Goal: Task Accomplishment & Management: Manage account settings

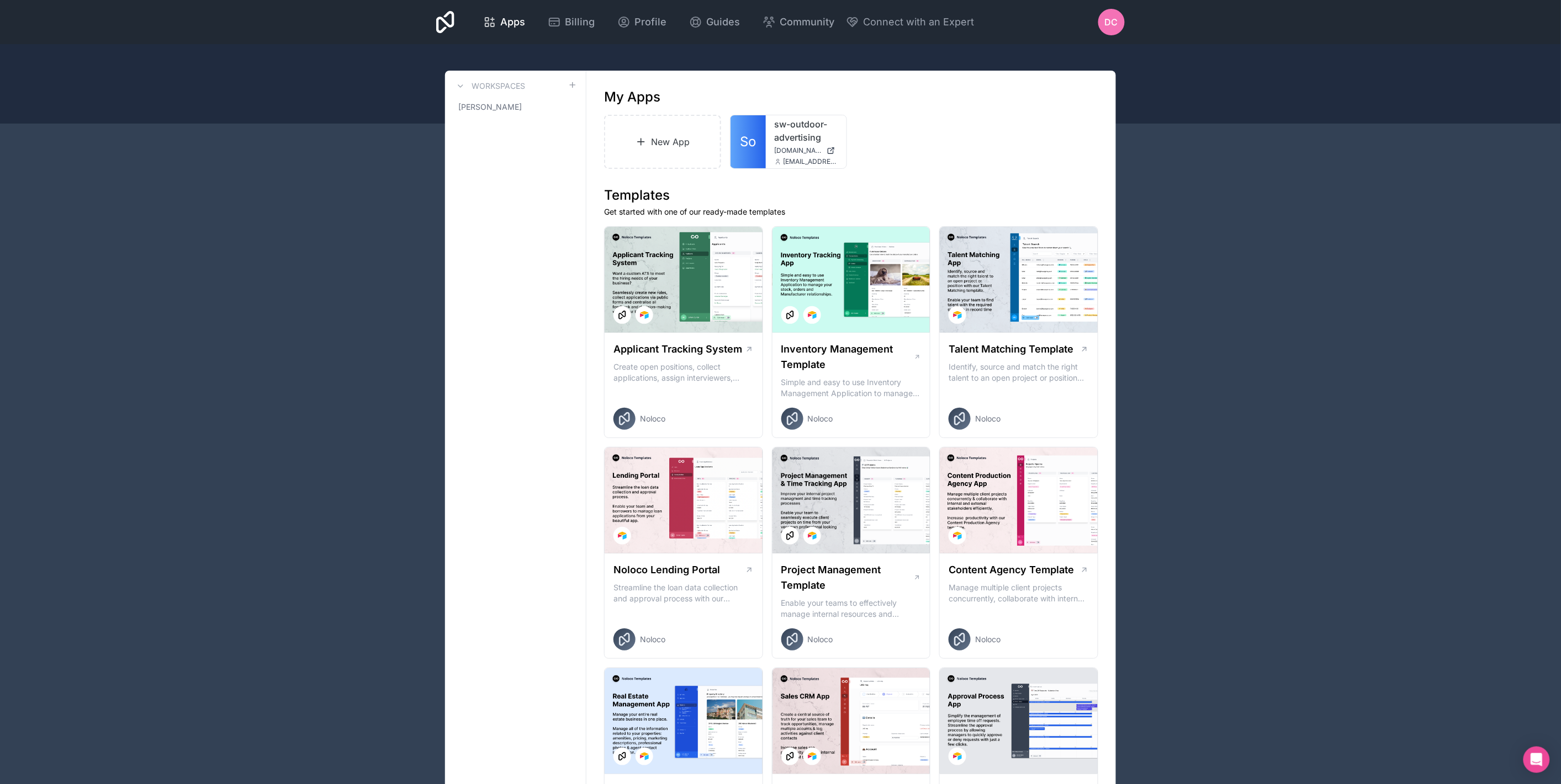
click at [436, 19] on icon at bounding box center [446, 22] width 18 height 22
click at [1090, 26] on div "Apps Billing Profile Guides Community Connect with an Expert DC Billing Profile…" at bounding box center [780, 22] width 706 height 44
click at [1123, 21] on div "DC" at bounding box center [1111, 21] width 26 height 26
click at [483, 111] on span "[PERSON_NAME]" at bounding box center [490, 107] width 63 height 11
click at [564, 107] on icon at bounding box center [568, 107] width 9 height 9
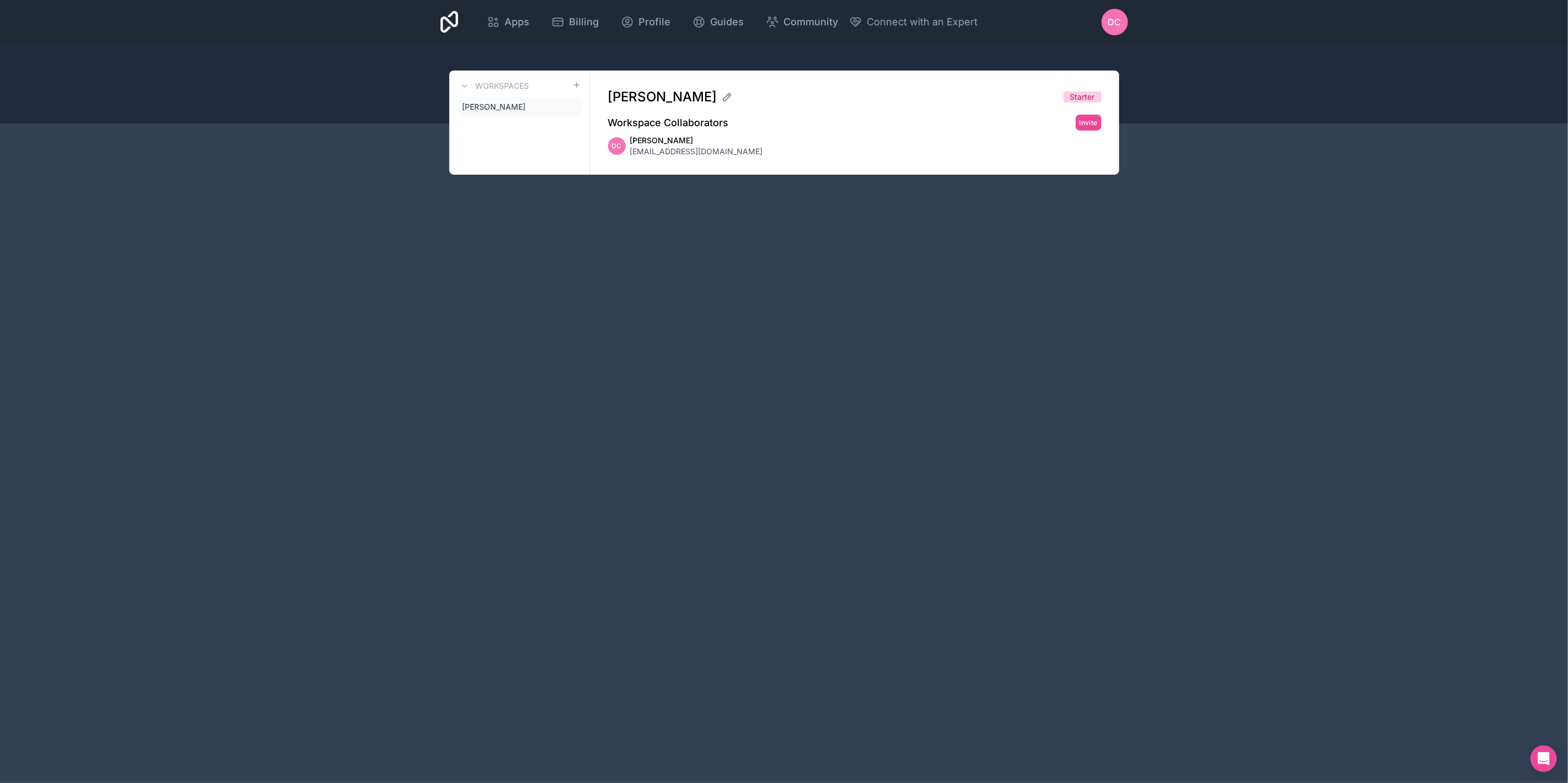
click at [1108, 28] on span "DC" at bounding box center [1115, 22] width 13 height 13
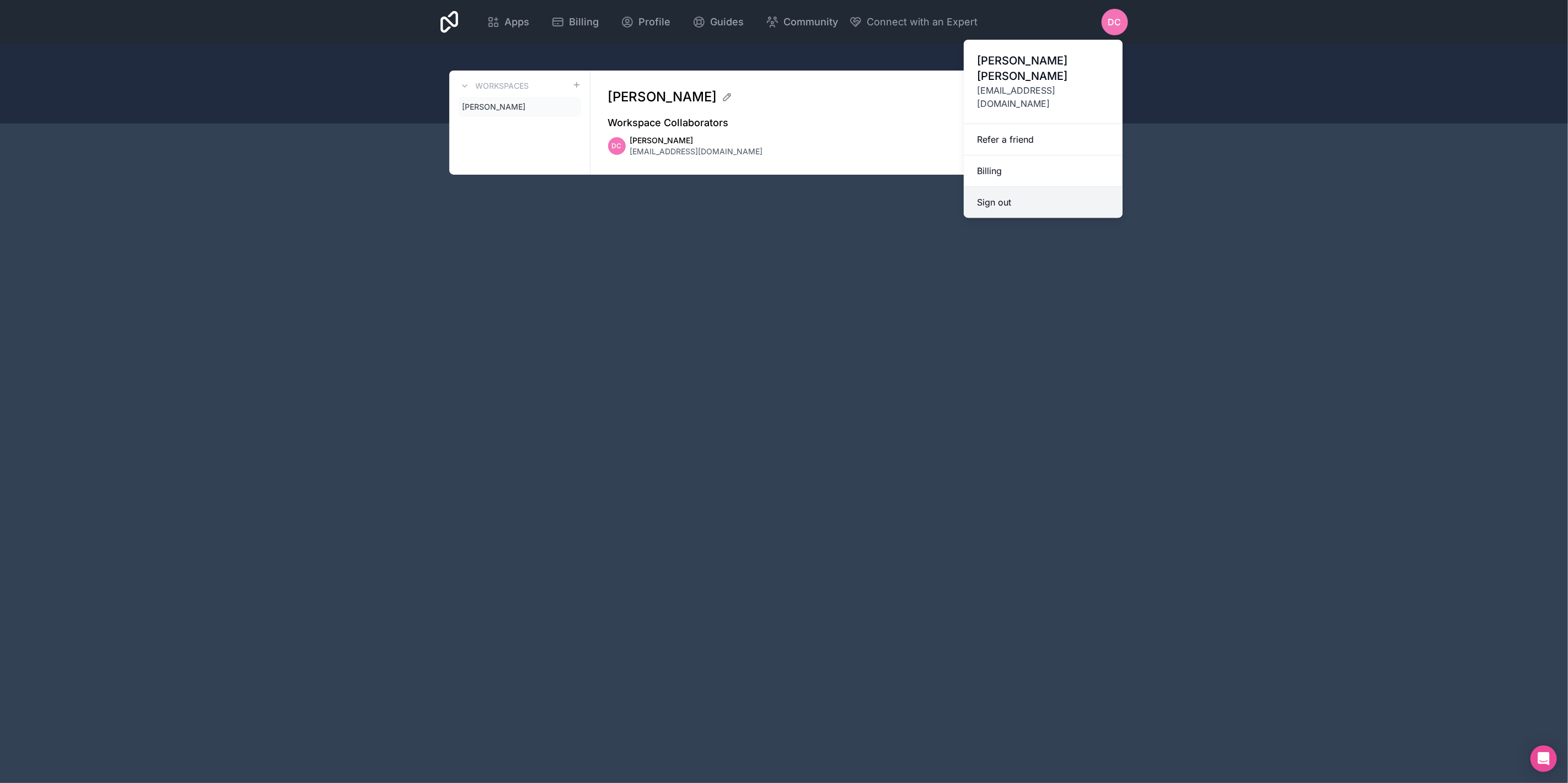
click at [1006, 187] on button "Sign out" at bounding box center [1043, 202] width 159 height 31
